Goal: Task Accomplishment & Management: Manage account settings

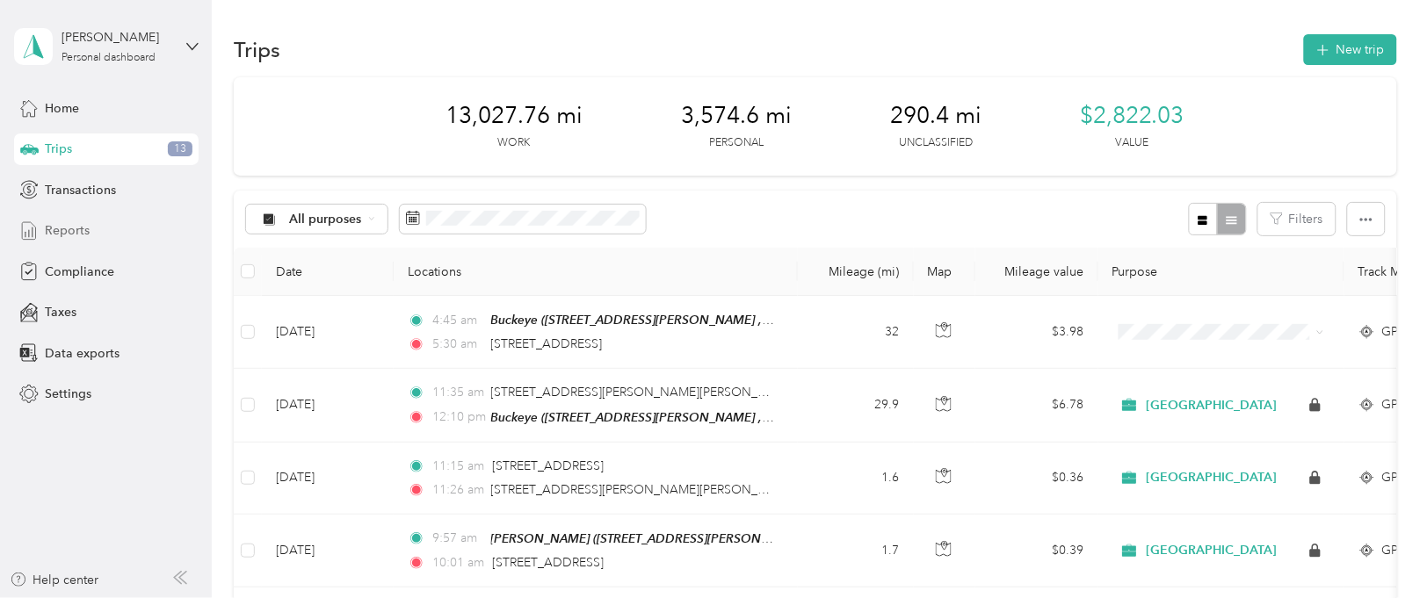
click at [64, 229] on span "Reports" at bounding box center [67, 230] width 45 height 18
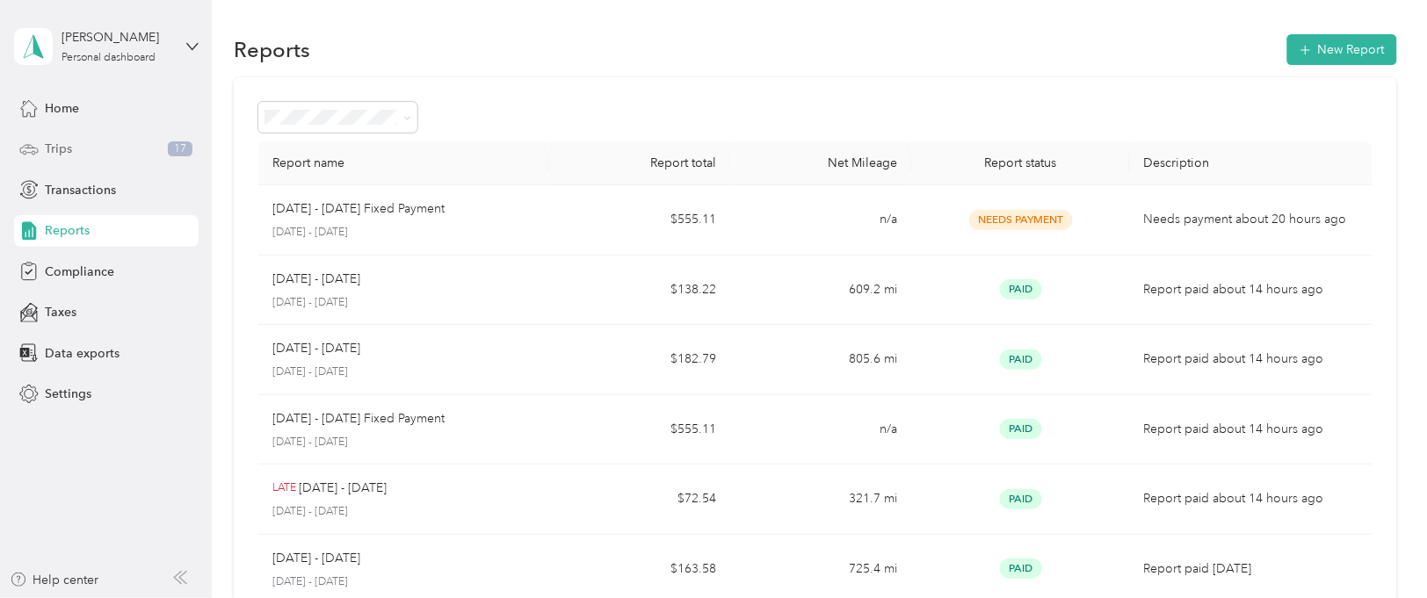
click at [50, 149] on span "Trips" at bounding box center [58, 149] width 27 height 18
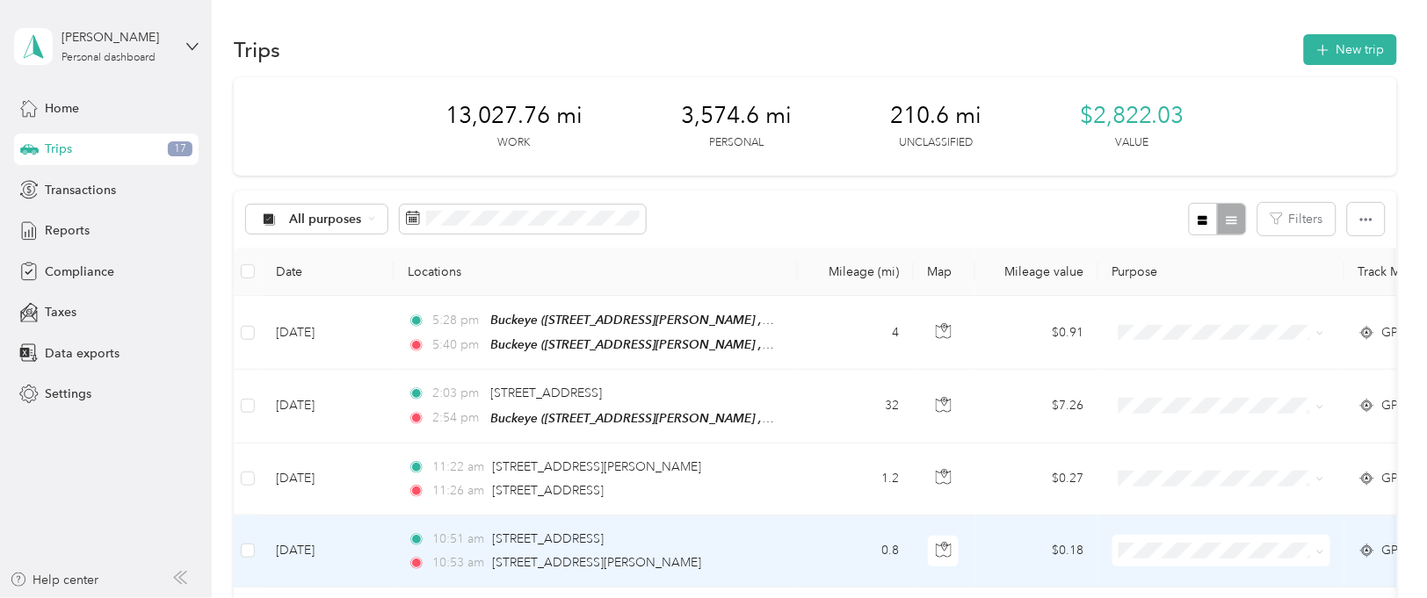
scroll to position [132, 0]
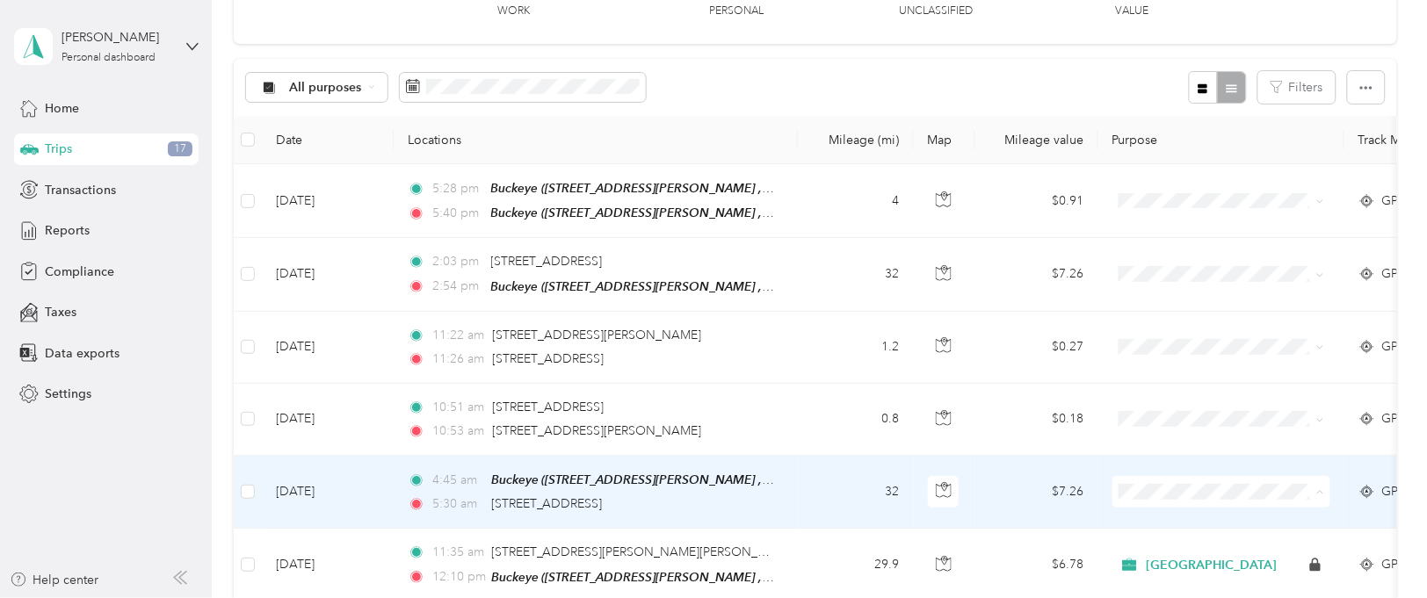
click at [1188, 519] on span "[GEOGRAPHIC_DATA]" at bounding box center [1237, 523] width 163 height 18
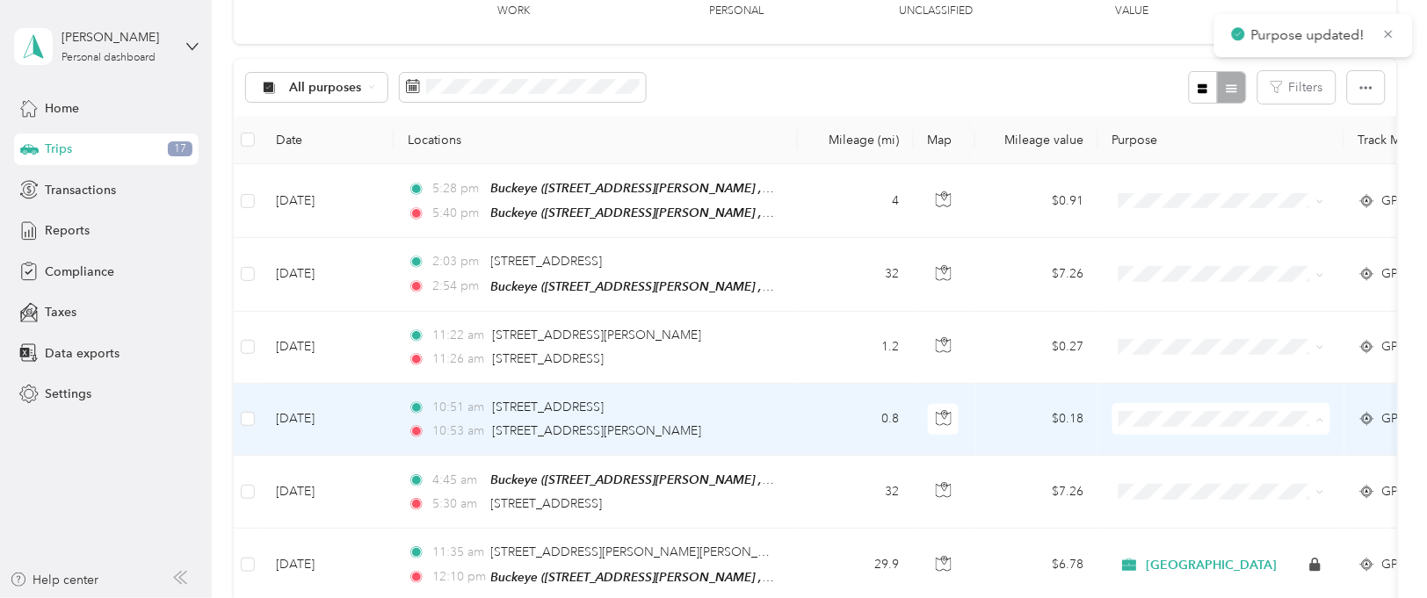
click at [1168, 451] on span "[GEOGRAPHIC_DATA]" at bounding box center [1237, 450] width 163 height 18
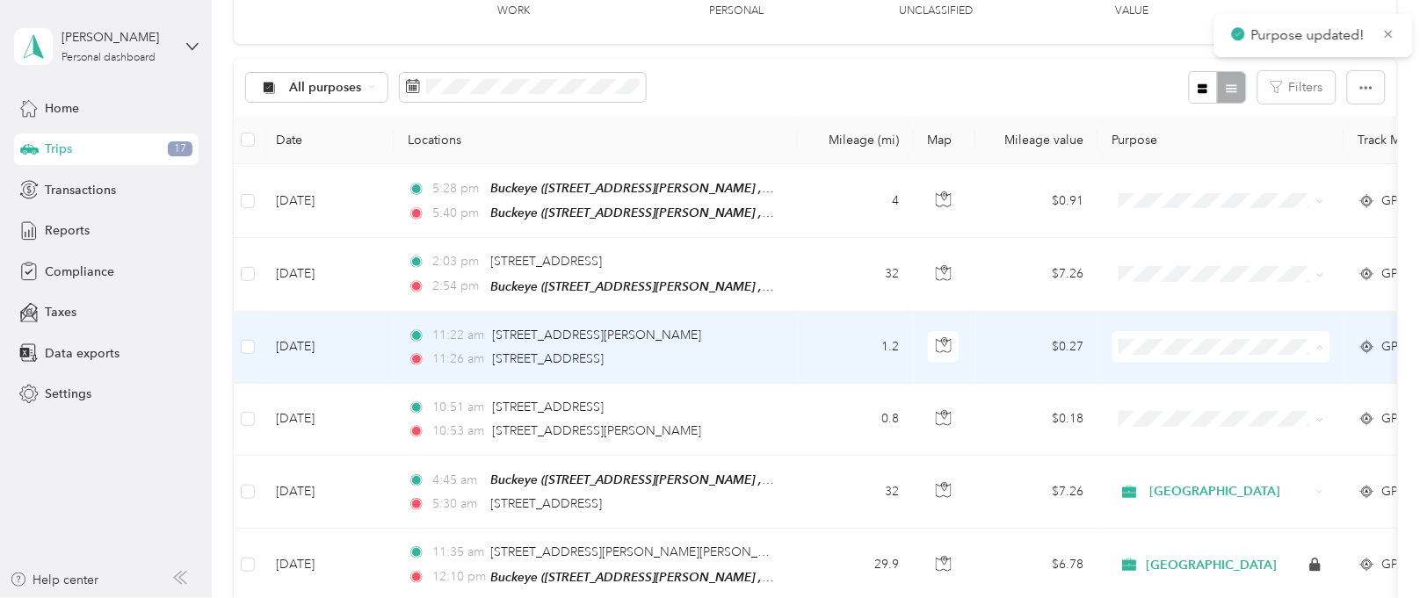
click at [1166, 378] on span "[GEOGRAPHIC_DATA]" at bounding box center [1237, 378] width 163 height 18
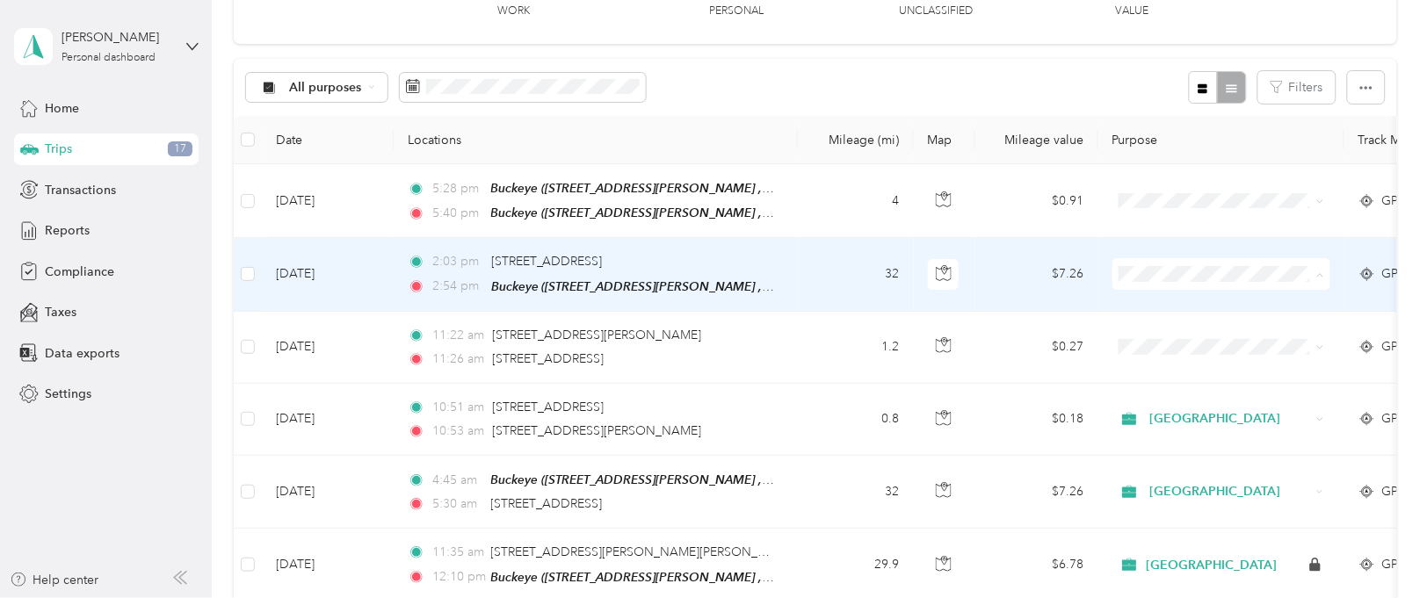
click at [1192, 301] on span "[GEOGRAPHIC_DATA]" at bounding box center [1237, 306] width 163 height 18
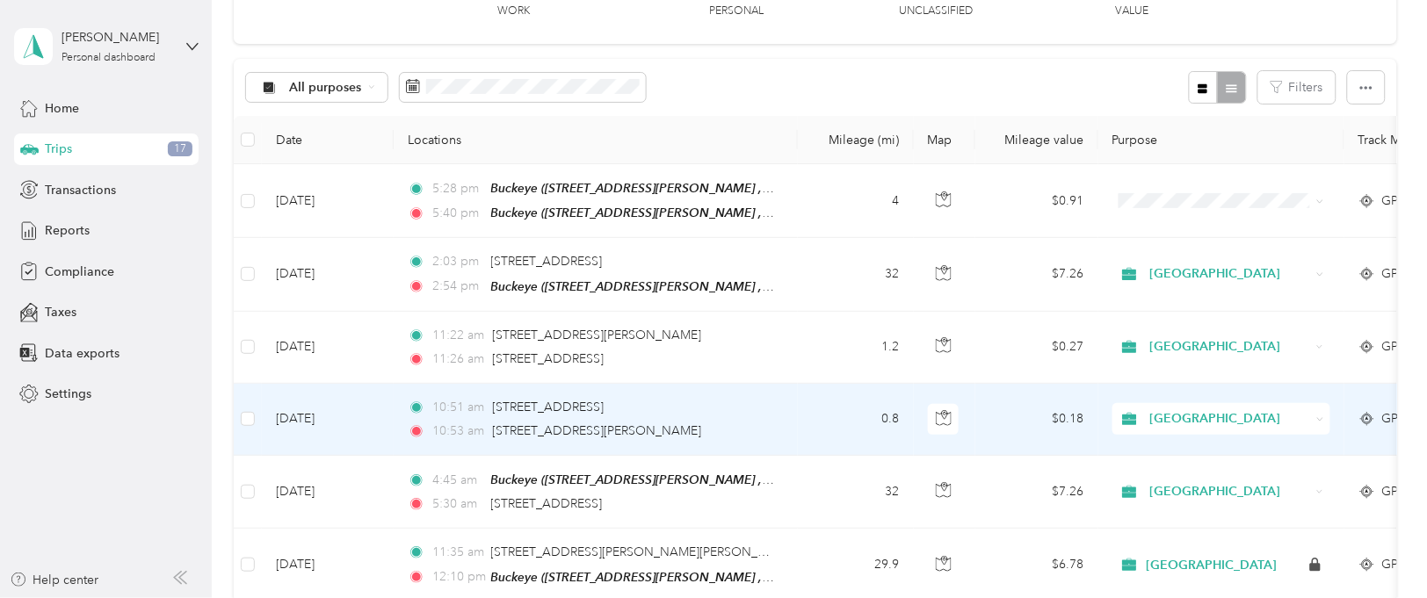
scroll to position [0, 0]
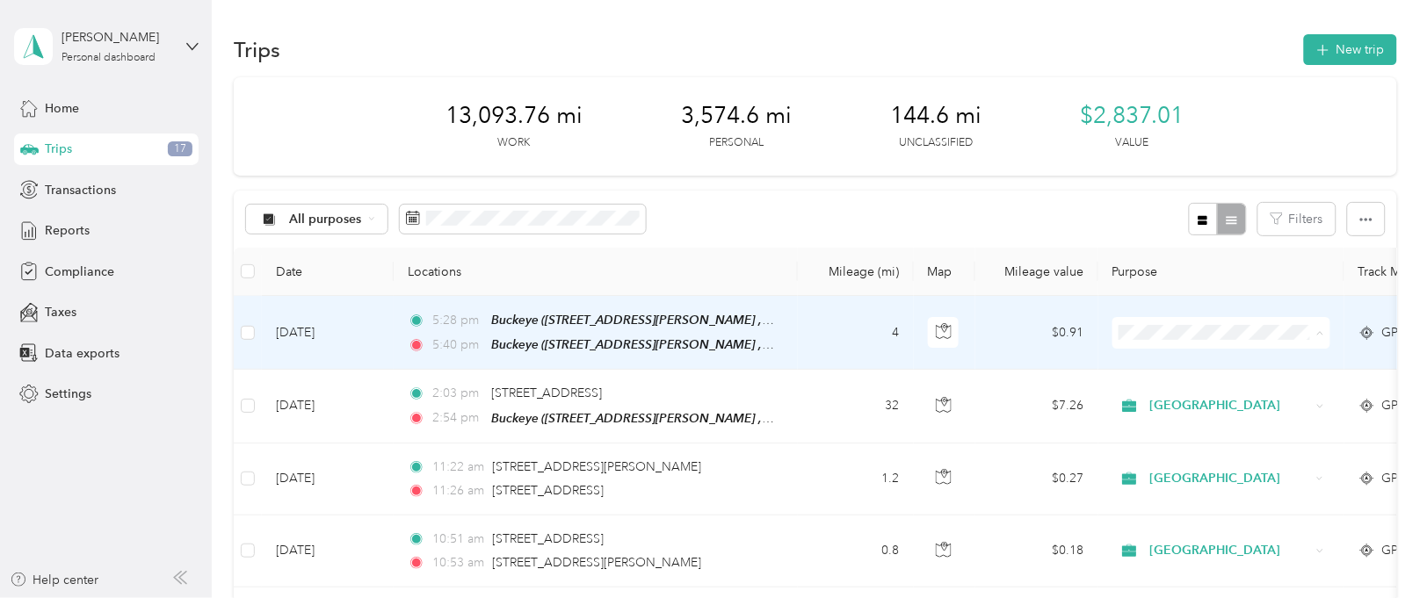
click at [1167, 390] on span "Personal" at bounding box center [1237, 396] width 163 height 18
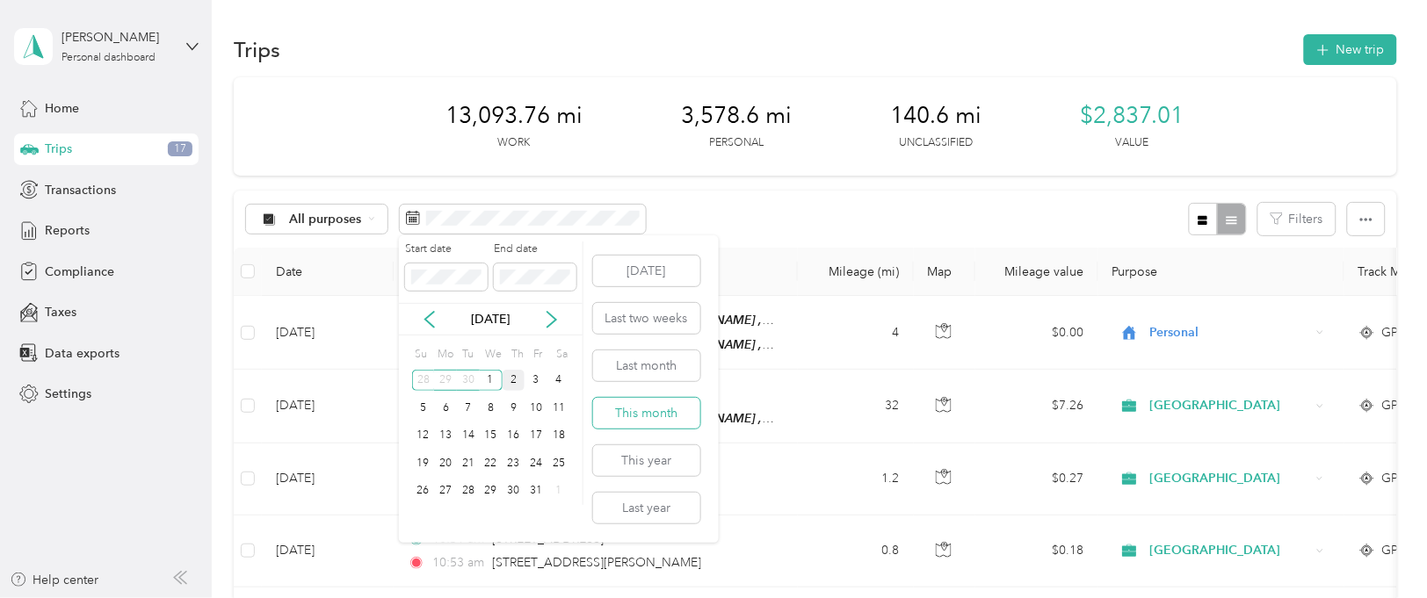
click at [652, 419] on button "This month" at bounding box center [646, 413] width 107 height 31
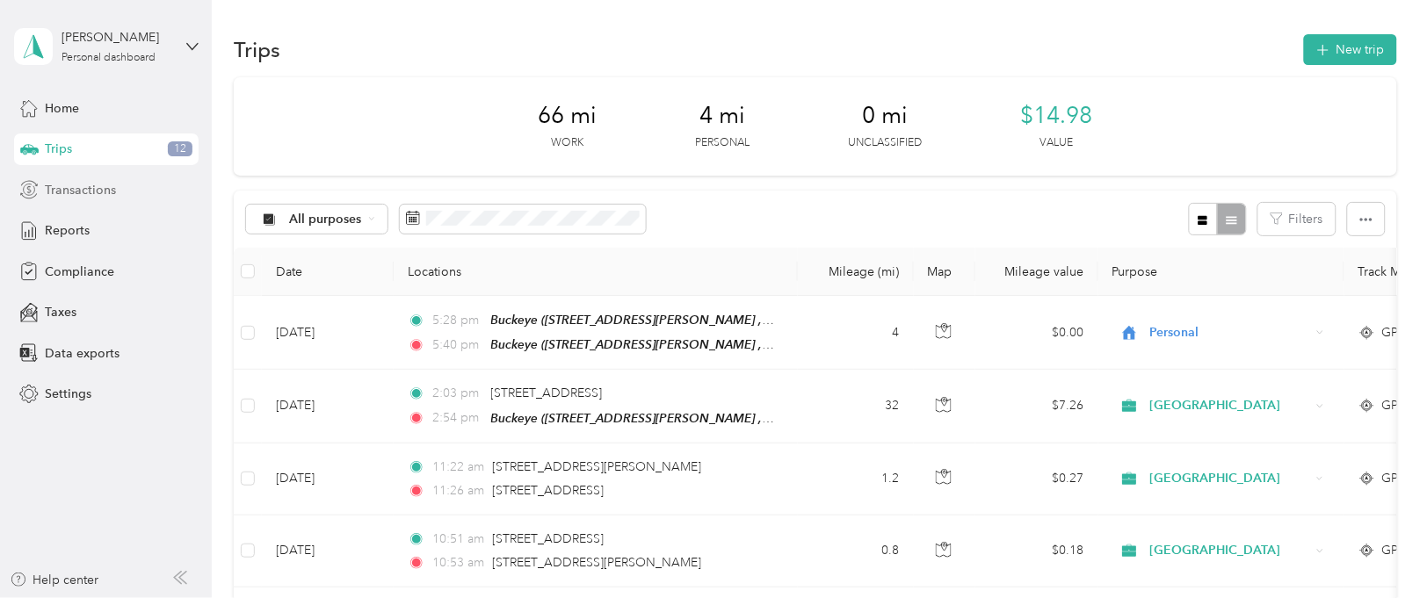
click at [83, 186] on span "Transactions" at bounding box center [80, 190] width 71 height 18
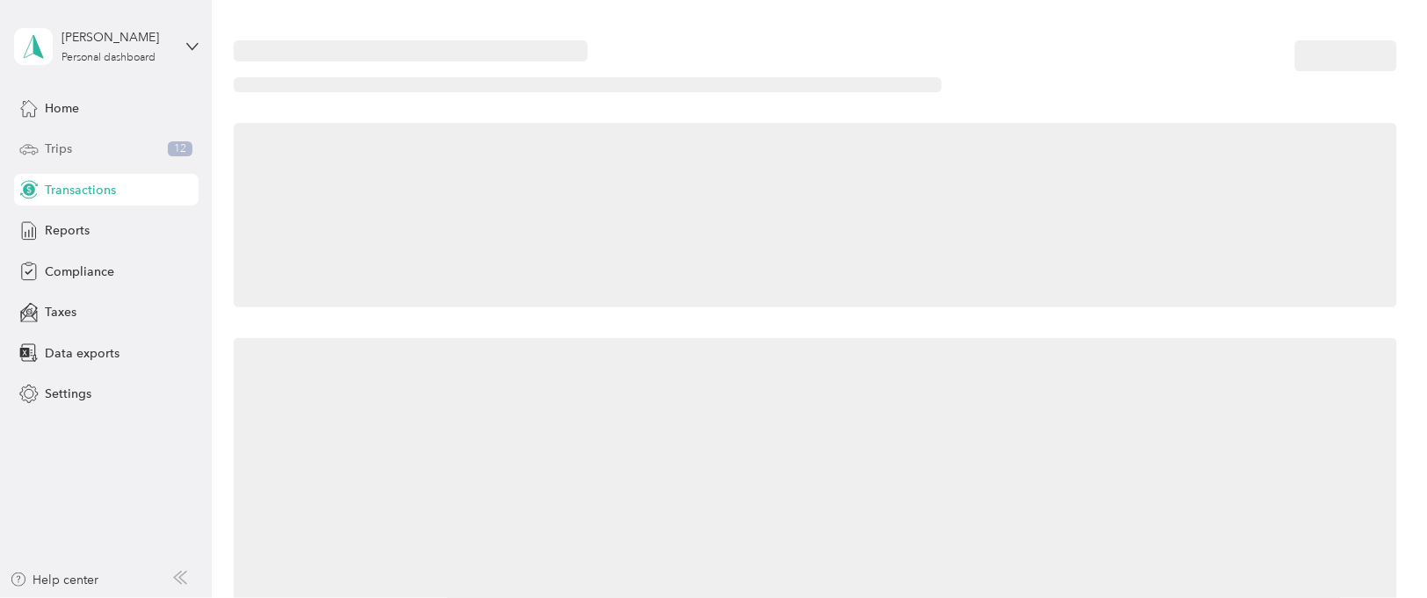
click at [62, 144] on span "Trips" at bounding box center [58, 149] width 27 height 18
